Goal: Entertainment & Leisure: Consume media (video, audio)

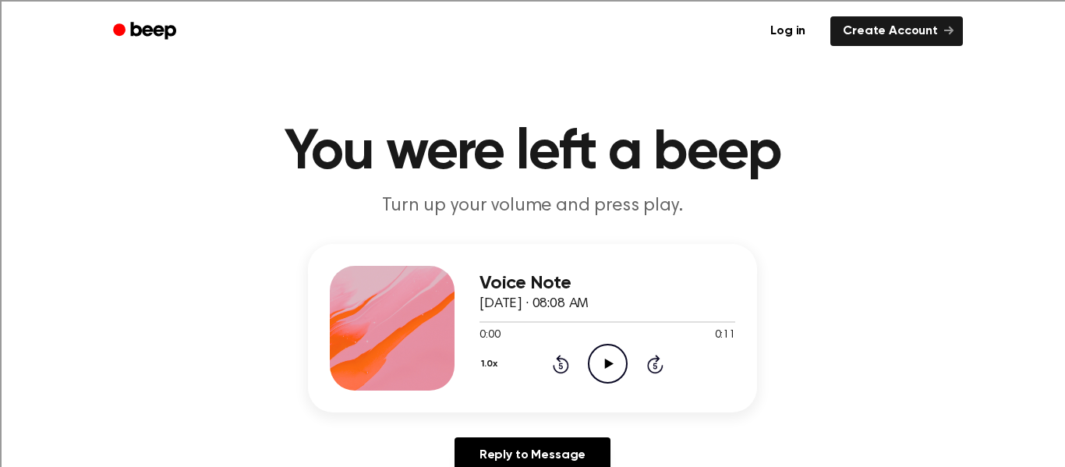
click at [613, 371] on icon "Play Audio" at bounding box center [608, 364] width 40 height 40
click at [606, 373] on icon "Play Audio" at bounding box center [608, 364] width 40 height 40
click at [605, 358] on icon "Play Audio" at bounding box center [608, 364] width 40 height 40
click at [613, 380] on icon "Play Audio" at bounding box center [608, 364] width 40 height 40
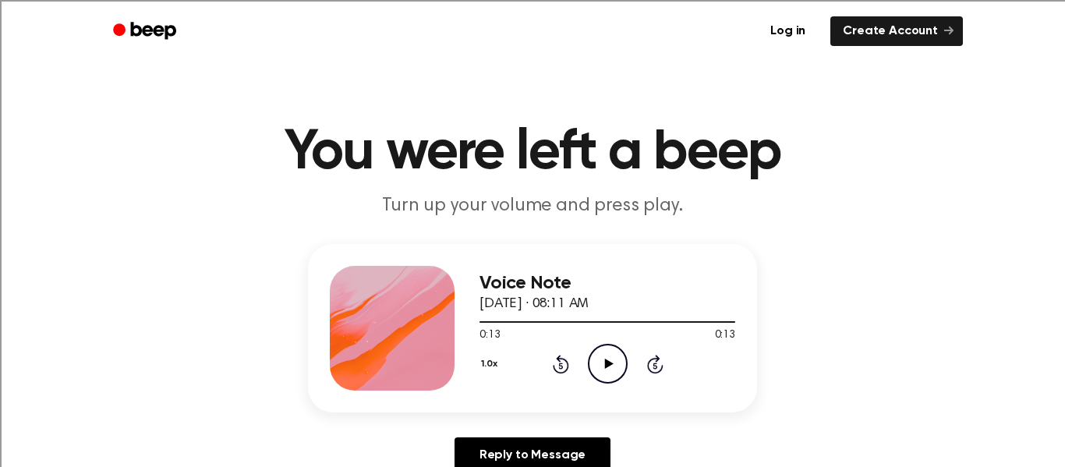
click at [606, 353] on icon "Play Audio" at bounding box center [608, 364] width 40 height 40
click at [601, 359] on icon "Play Audio" at bounding box center [608, 364] width 40 height 40
